Goal: Use online tool/utility: Utilize a website feature to perform a specific function

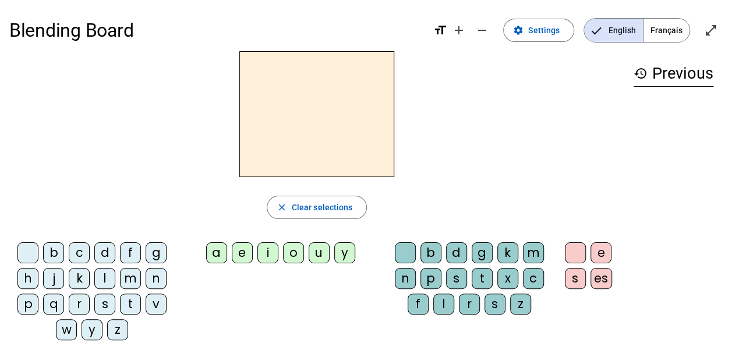
click at [132, 276] on div "m" at bounding box center [130, 278] width 21 height 21
click at [219, 252] on div "a" at bounding box center [216, 252] width 21 height 21
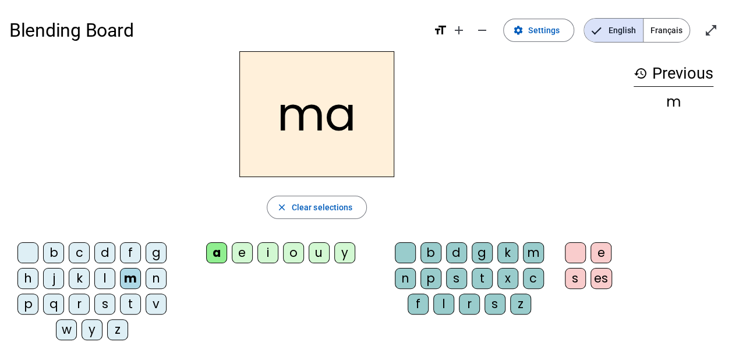
click at [443, 301] on div "l" at bounding box center [443, 304] width 21 height 21
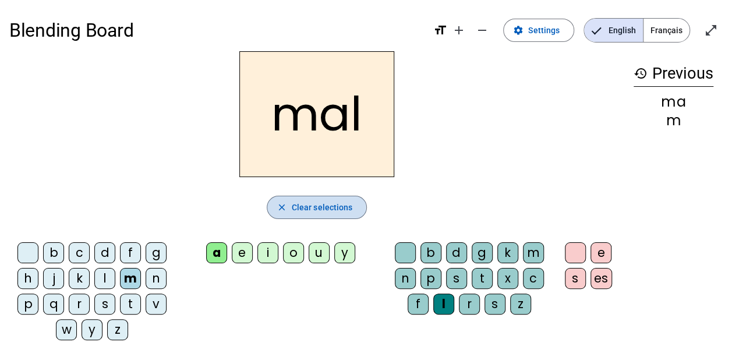
click at [287, 206] on mat-icon "close" at bounding box center [282, 207] width 10 height 10
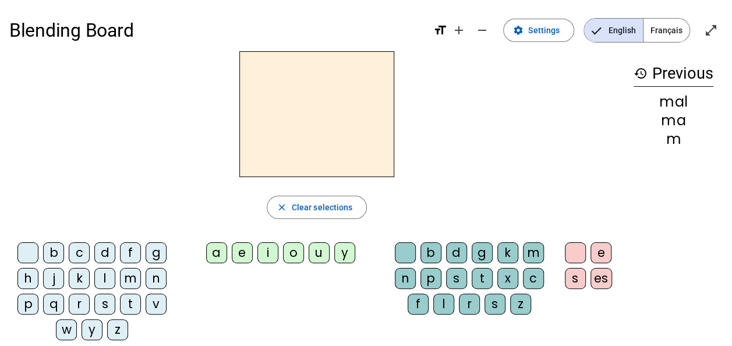
click at [105, 299] on div "s" at bounding box center [104, 304] width 21 height 21
click at [32, 302] on div "p" at bounding box center [27, 304] width 21 height 21
click at [302, 252] on div "o" at bounding box center [293, 252] width 21 height 21
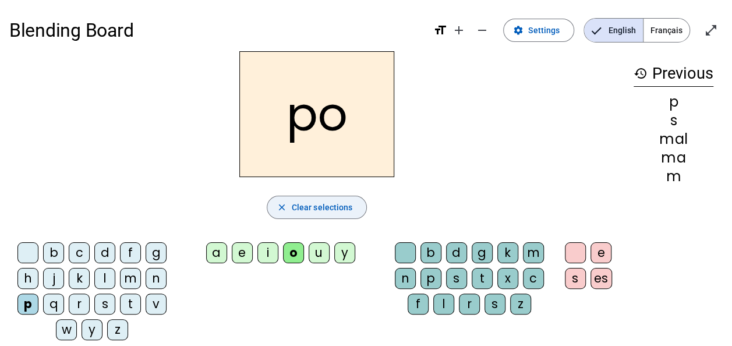
click at [289, 207] on span "button" at bounding box center [317, 207] width 100 height 28
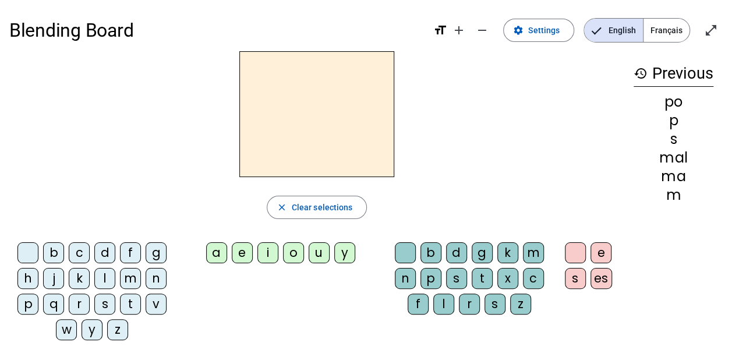
click at [105, 301] on div "s" at bounding box center [104, 304] width 21 height 21
click at [30, 301] on div "p" at bounding box center [27, 304] width 21 height 21
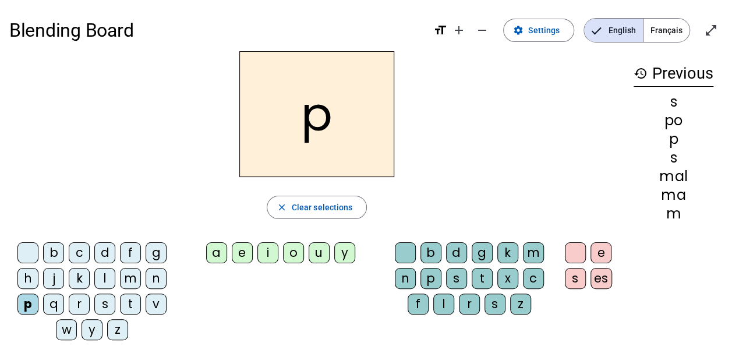
click at [30, 301] on div "p" at bounding box center [27, 304] width 21 height 21
click at [288, 207] on span "button" at bounding box center [317, 207] width 100 height 28
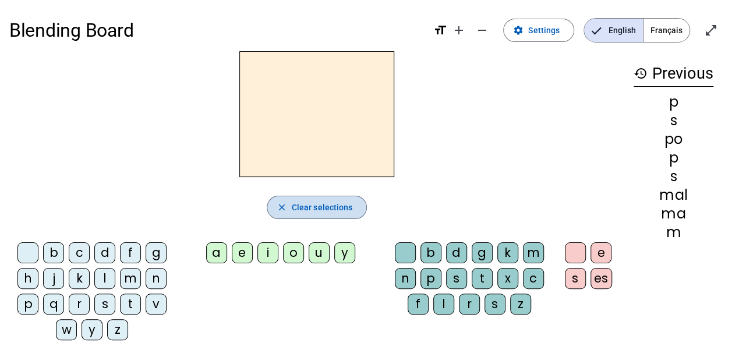
click at [311, 207] on span "Clear selections" at bounding box center [322, 207] width 61 height 14
click at [636, 73] on mat-icon "history" at bounding box center [641, 73] width 14 height 14
click at [637, 73] on mat-icon "history" at bounding box center [641, 73] width 14 height 14
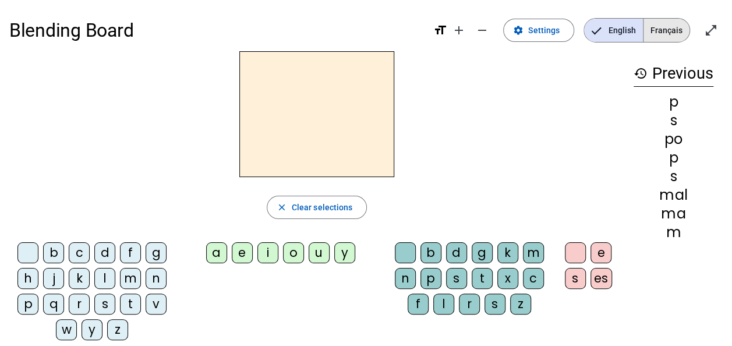
click at [668, 26] on span "Français" at bounding box center [667, 30] width 46 height 23
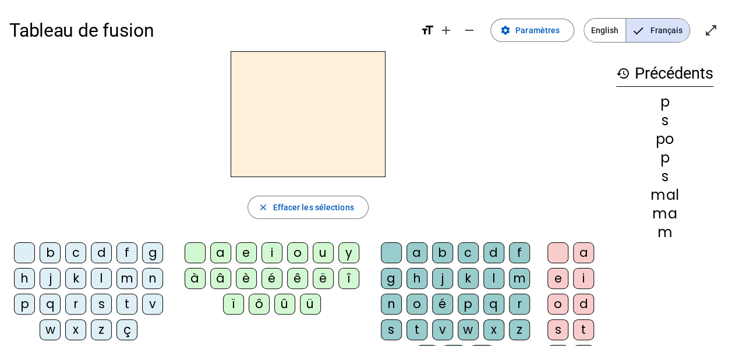
click at [105, 299] on div "s" at bounding box center [101, 304] width 21 height 21
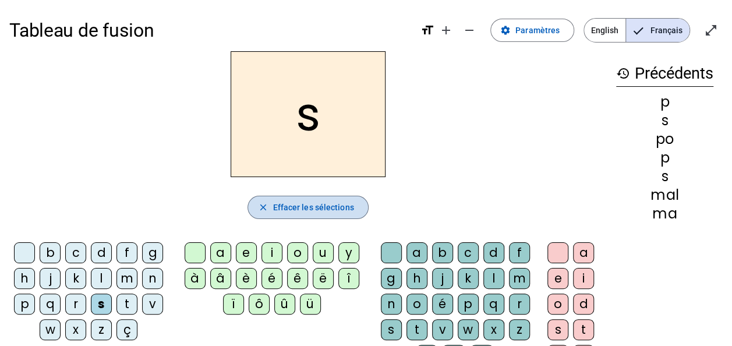
click at [273, 202] on span "Effacer les sélections" at bounding box center [313, 207] width 81 height 14
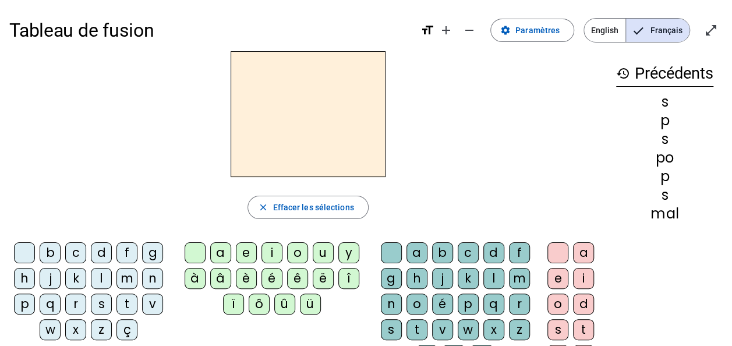
click at [51, 305] on div "q" at bounding box center [50, 304] width 21 height 21
click at [322, 246] on div "u" at bounding box center [323, 252] width 21 height 21
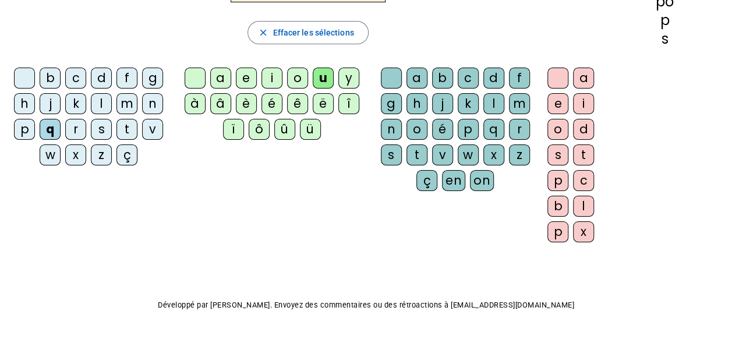
scroll to position [117, 0]
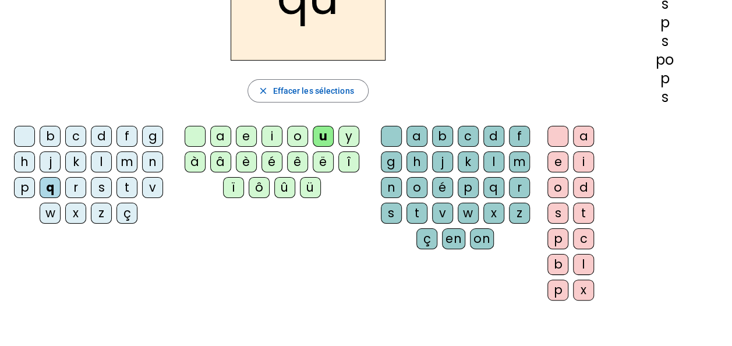
click at [343, 158] on div "î" at bounding box center [349, 161] width 21 height 21
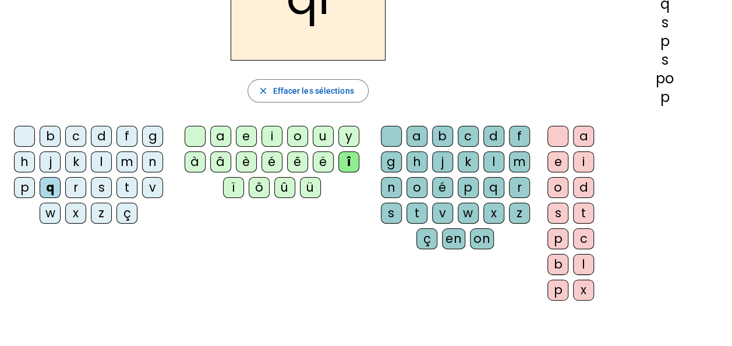
click at [320, 132] on div "u" at bounding box center [323, 136] width 21 height 21
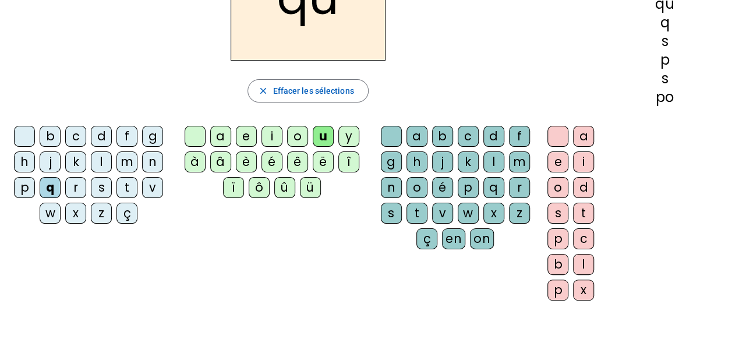
click at [382, 133] on div at bounding box center [391, 136] width 21 height 21
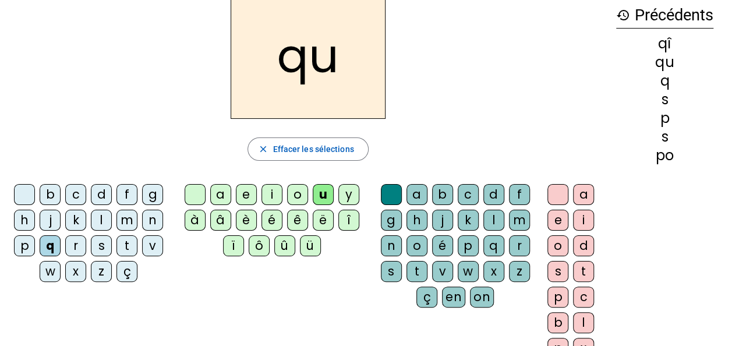
click at [387, 192] on div at bounding box center [391, 194] width 21 height 21
click at [585, 216] on div "i" at bounding box center [583, 220] width 21 height 21
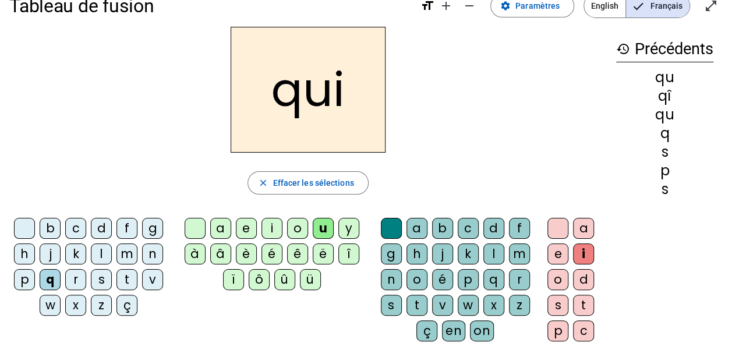
scroll to position [0, 0]
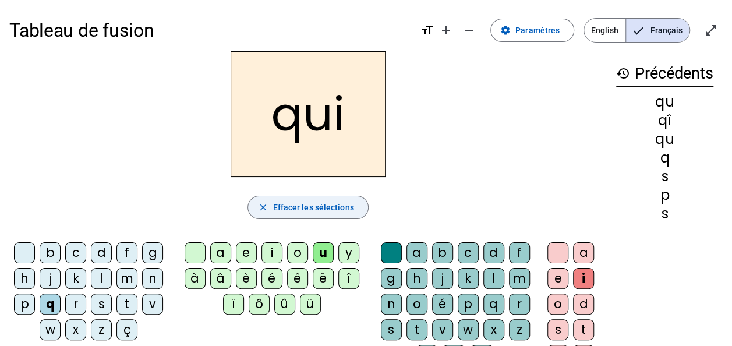
click at [301, 214] on span "button" at bounding box center [307, 207] width 119 height 28
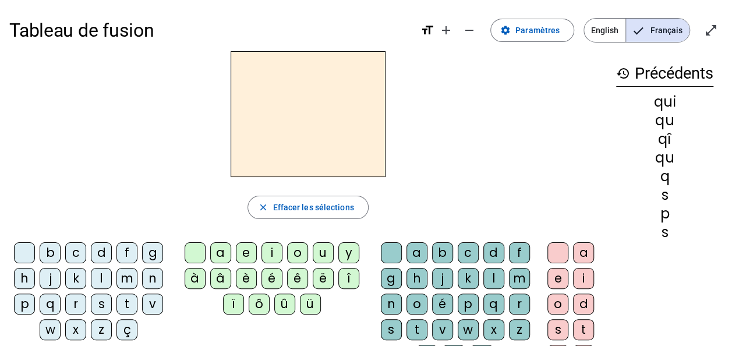
click at [100, 249] on div "d" at bounding box center [101, 252] width 21 height 21
click at [330, 253] on div "u" at bounding box center [323, 252] width 21 height 21
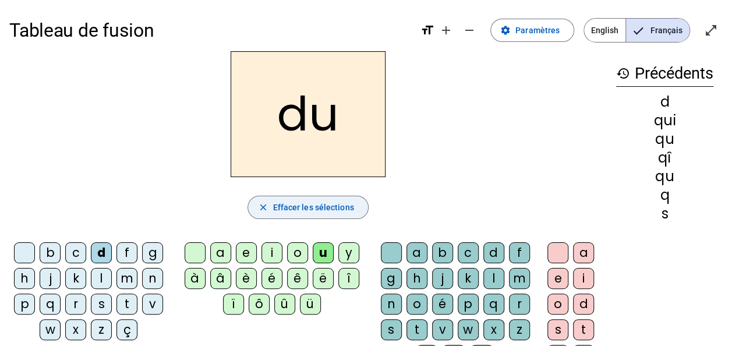
click at [289, 209] on span "Effacer les sélections" at bounding box center [313, 207] width 81 height 14
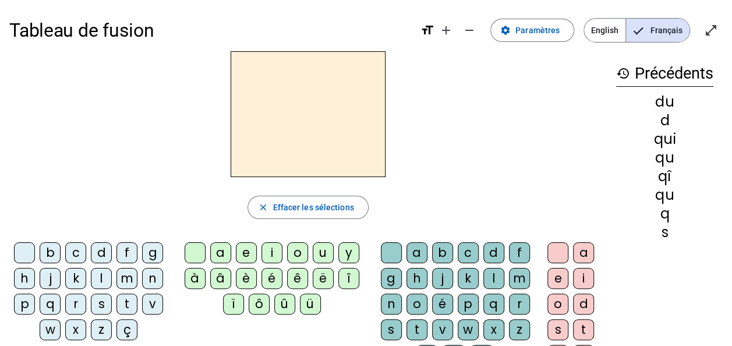
click at [99, 305] on div "s" at bounding box center [101, 304] width 21 height 21
click at [318, 252] on div "u" at bounding box center [323, 252] width 21 height 21
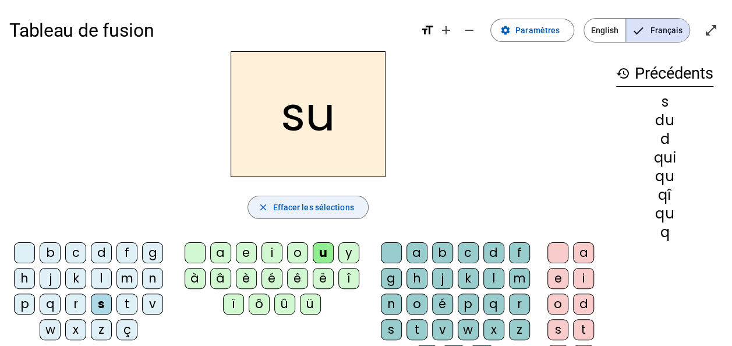
click at [295, 209] on span "Effacer les sélections" at bounding box center [313, 207] width 81 height 14
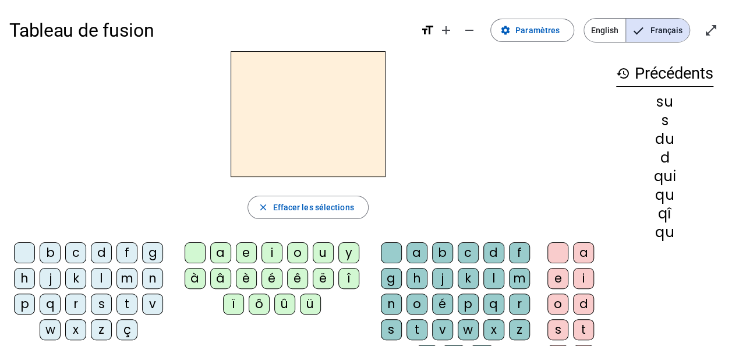
drag, startPoint x: 425, startPoint y: 76, endPoint x: 433, endPoint y: 70, distance: 10.4
click at [425, 76] on div at bounding box center [308, 114] width 598 height 126
